Goal: Task Accomplishment & Management: Complete application form

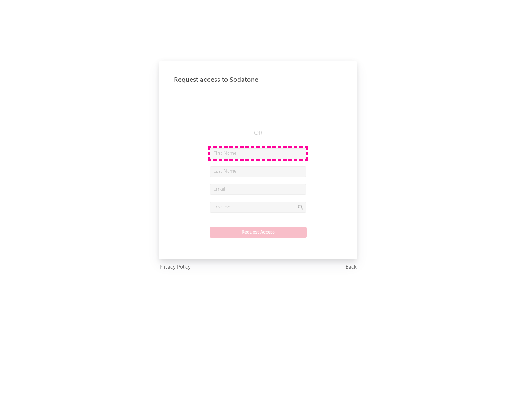
click at [258, 153] on input "text" at bounding box center [258, 153] width 97 height 11
type input "[PERSON_NAME]"
click at [258, 171] on input "text" at bounding box center [258, 171] width 97 height 11
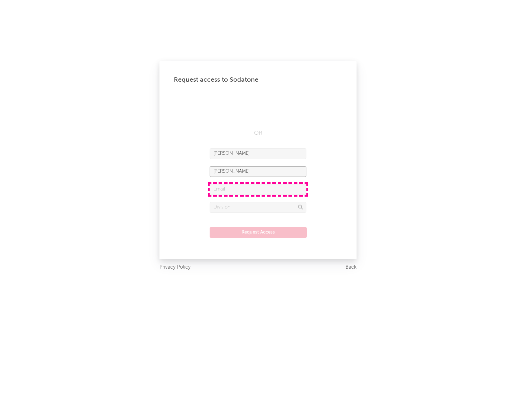
type input "[PERSON_NAME]"
click at [258, 189] on input "text" at bounding box center [258, 189] width 97 height 11
type input "[EMAIL_ADDRESS][DOMAIN_NAME]"
click at [258, 207] on input "text" at bounding box center [258, 207] width 97 height 11
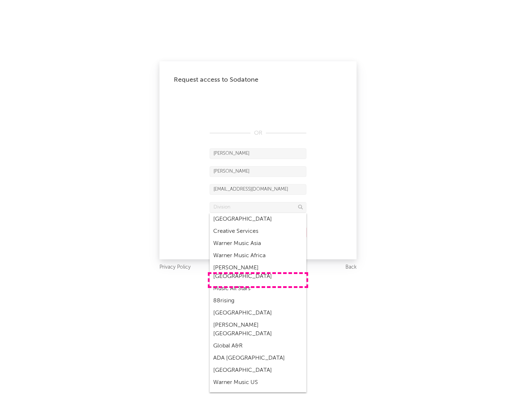
click at [258, 283] on div "Music All Stars" at bounding box center [258, 289] width 97 height 12
type input "Music All Stars"
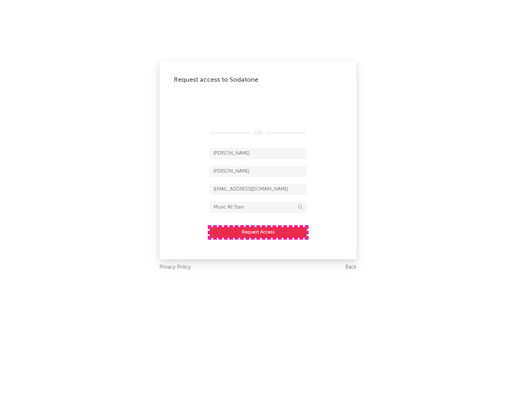
click at [258, 232] on button "Request Access" at bounding box center [258, 232] width 97 height 11
